Goal: Information Seeking & Learning: Learn about a topic

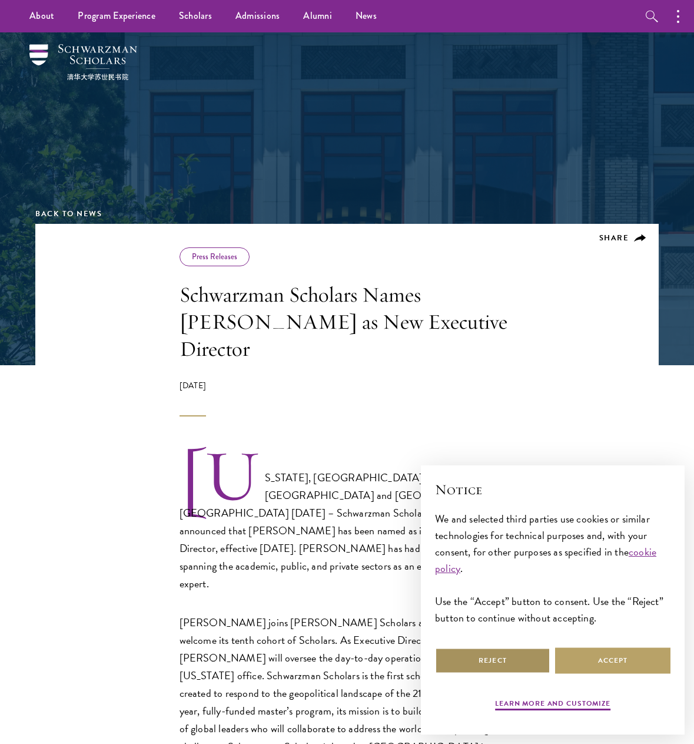
click at [522, 668] on button "Reject" at bounding box center [492, 660] width 115 height 26
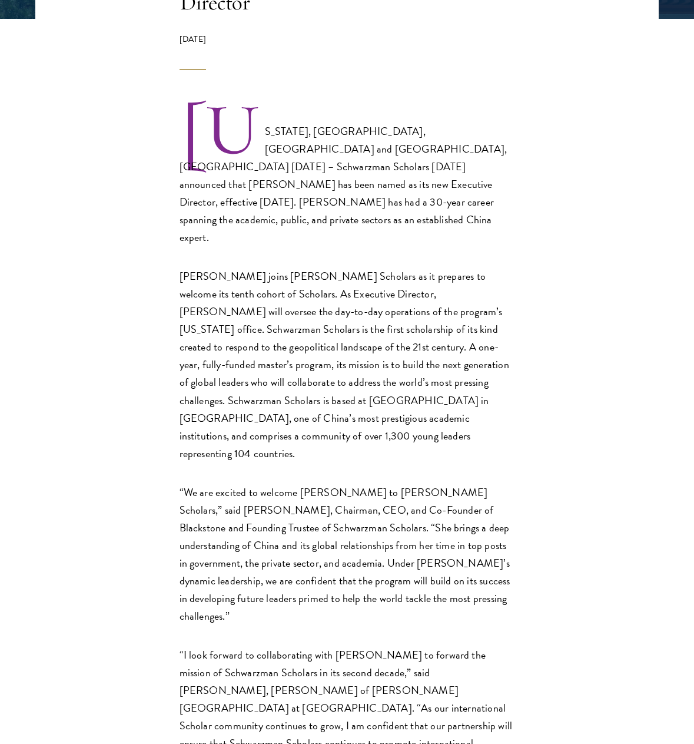
scroll to position [353, 0]
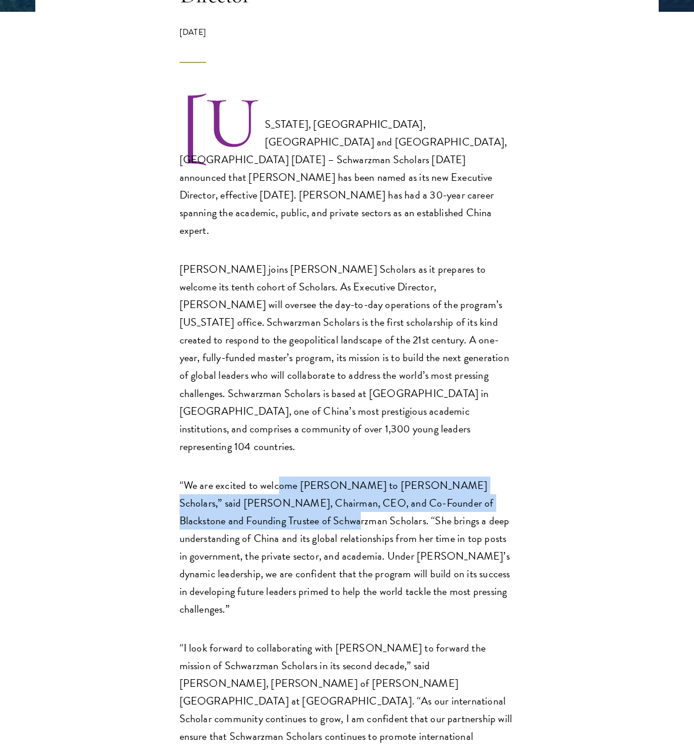
drag, startPoint x: 280, startPoint y: 419, endPoint x: 275, endPoint y: 368, distance: 50.9
click at [276, 376] on div "[US_STATE], [GEOGRAPHIC_DATA], [GEOGRAPHIC_DATA] and [GEOGRAPHIC_DATA], [GEOGRA…" at bounding box center [348, 755] width 336 height 1315
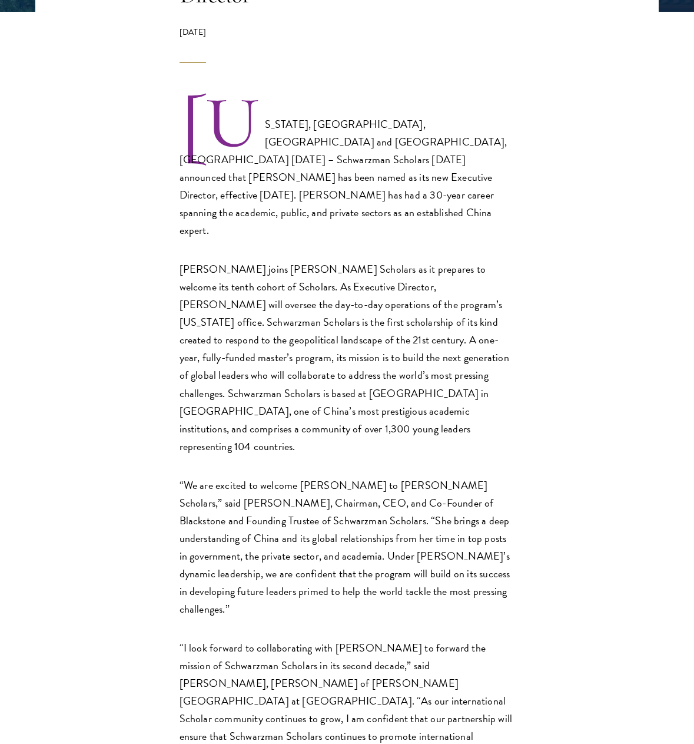
click at [275, 368] on p "[PERSON_NAME] joins [PERSON_NAME] Scholars as it prepares to welcome its tenth …" at bounding box center [348, 357] width 336 height 195
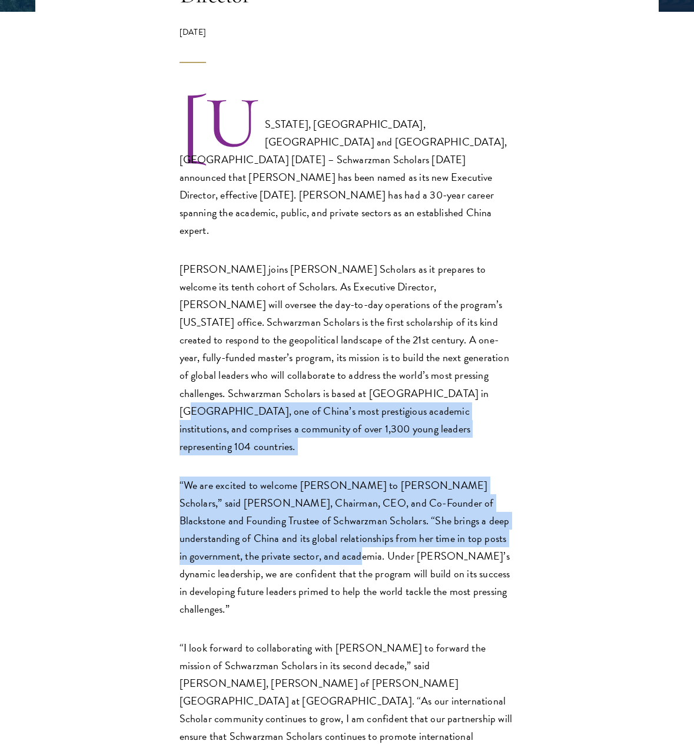
drag, startPoint x: 278, startPoint y: 333, endPoint x: 264, endPoint y: 494, distance: 161.3
click at [264, 493] on div "[US_STATE], [GEOGRAPHIC_DATA], [GEOGRAPHIC_DATA] and [GEOGRAPHIC_DATA], [GEOGRA…" at bounding box center [348, 755] width 336 height 1315
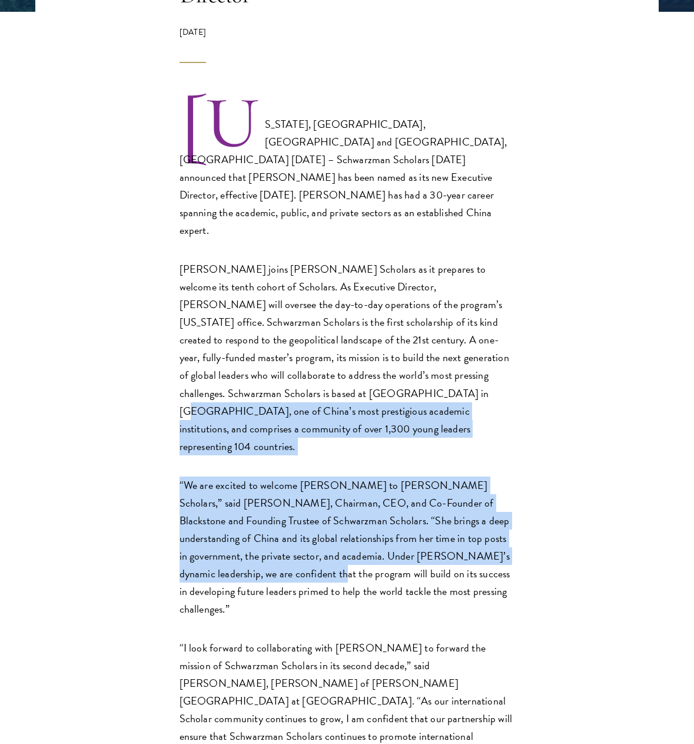
click at [264, 494] on p "“We are excited to welcome [PERSON_NAME] to [PERSON_NAME] Scholars,” said [PERS…" at bounding box center [348, 546] width 336 height 141
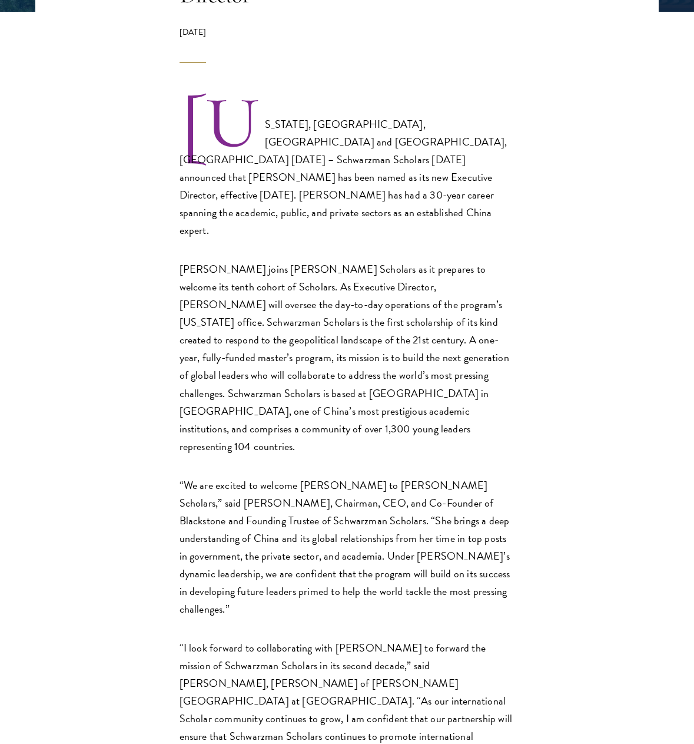
click at [635, 297] on div "[US_STATE], [GEOGRAPHIC_DATA], [GEOGRAPHIC_DATA] and [GEOGRAPHIC_DATA], [GEOGRA…" at bounding box center [346, 755] width 623 height 1315
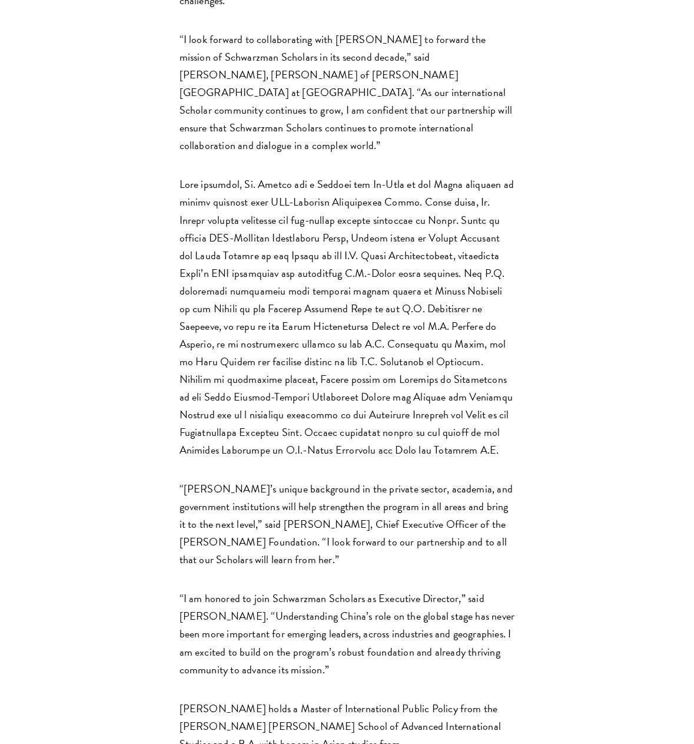
scroll to position [1119, 0]
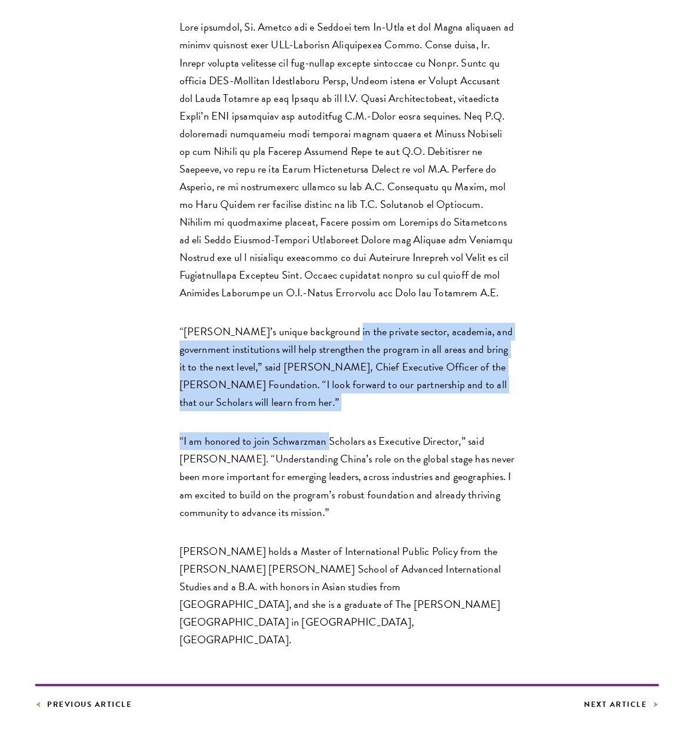
drag, startPoint x: 333, startPoint y: 214, endPoint x: 327, endPoint y: 303, distance: 89.7
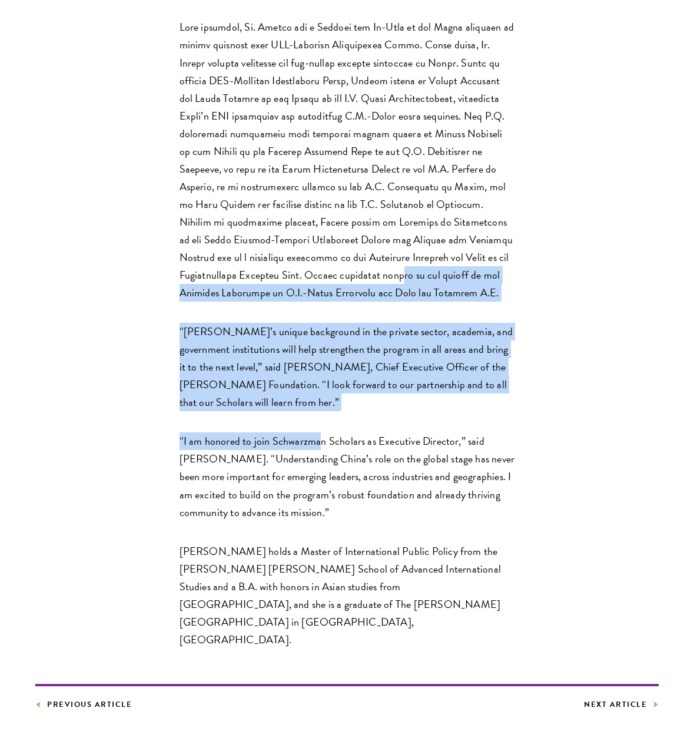
drag, startPoint x: 320, startPoint y: 324, endPoint x: 295, endPoint y: 163, distance: 162.7
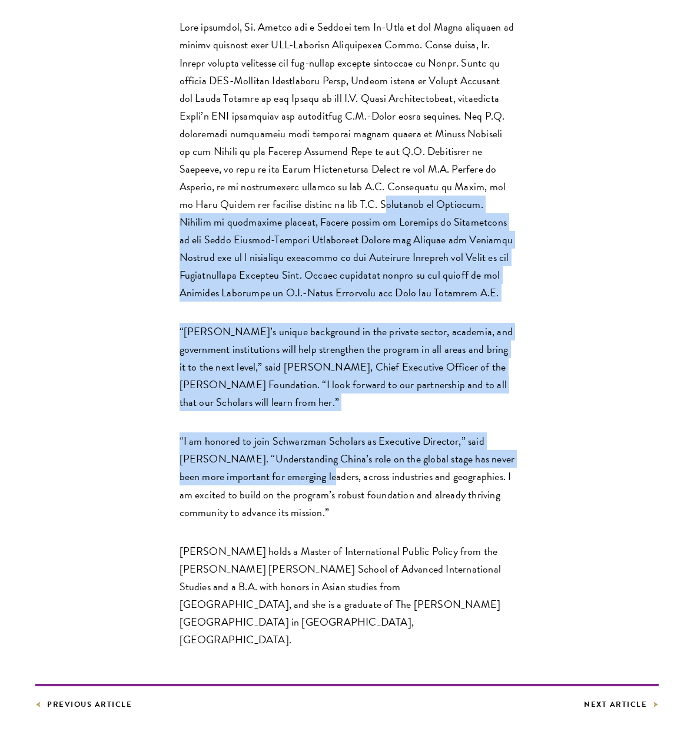
drag, startPoint x: 307, startPoint y: 94, endPoint x: 300, endPoint y: 367, distance: 273.3
click at [300, 432] on p "“I am honored to join Schwarzman Scholars as Executive Director,” said [PERSON_…" at bounding box center [348, 476] width 336 height 88
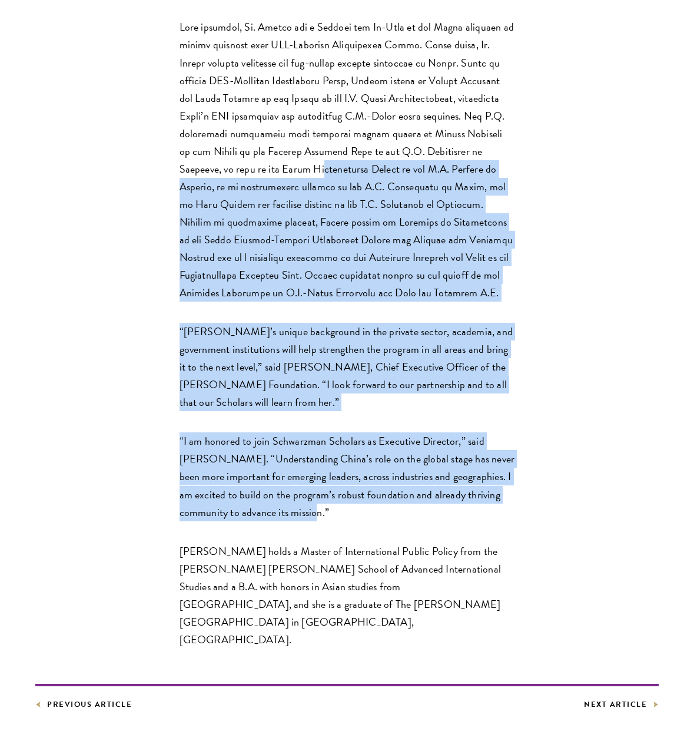
drag, startPoint x: 297, startPoint y: 392, endPoint x: 278, endPoint y: 59, distance: 333.1
click at [278, 59] on p at bounding box center [348, 159] width 336 height 283
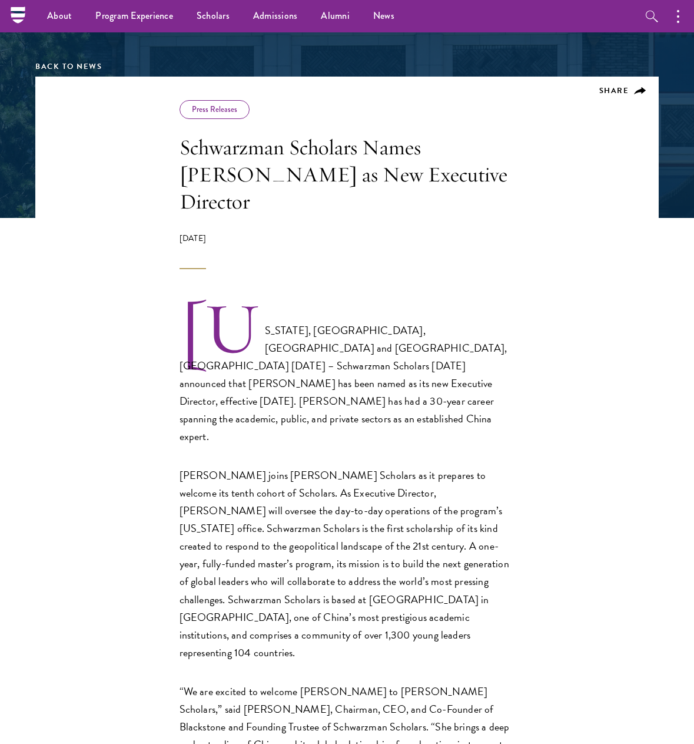
scroll to position [118, 0]
